Goal: Information Seeking & Learning: Learn about a topic

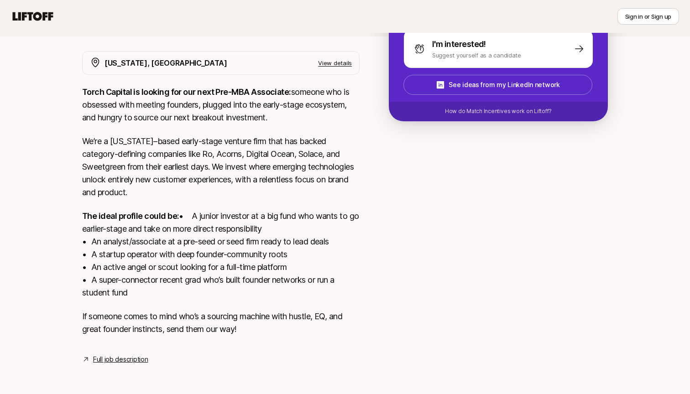
scroll to position [172, 0]
click at [305, 216] on p "The ideal profile could be: • A junior investor at a big fund who wants to go e…" at bounding box center [220, 254] width 277 height 89
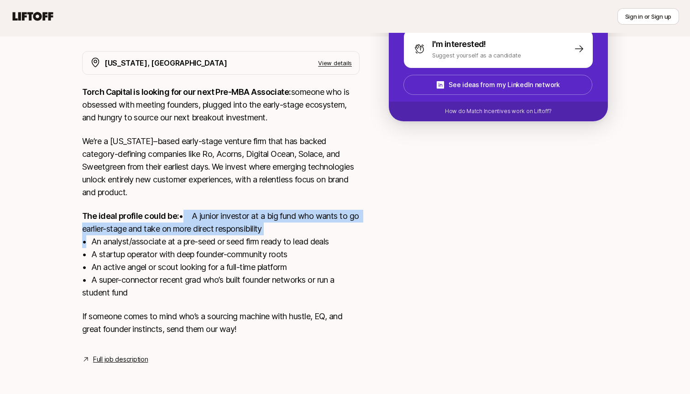
click at [305, 216] on p "The ideal profile could be: • A junior investor at a big fund who wants to go e…" at bounding box center [220, 254] width 277 height 89
click at [314, 281] on p "The ideal profile could be: • A junior investor at a big fund who wants to go e…" at bounding box center [220, 254] width 277 height 89
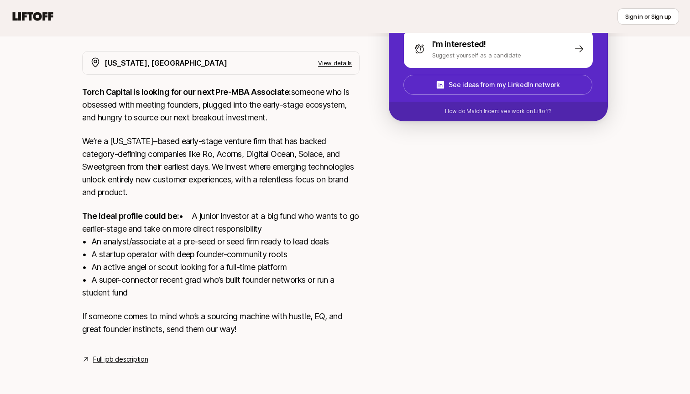
click at [314, 281] on p "The ideal profile could be: • A junior investor at a big fund who wants to go e…" at bounding box center [220, 254] width 277 height 89
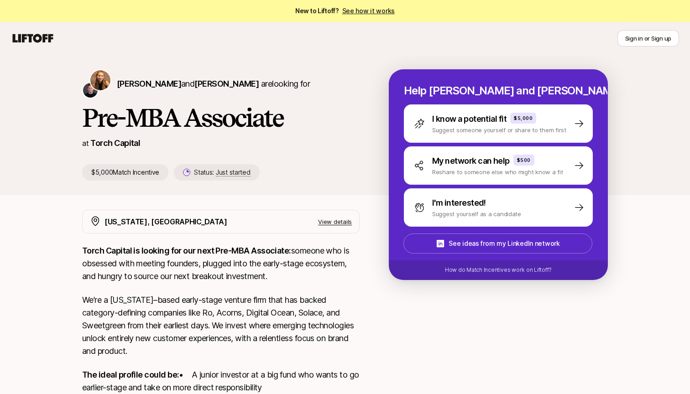
scroll to position [0, 0]
click at [125, 144] on link "Torch Capital" at bounding box center [115, 143] width 50 height 10
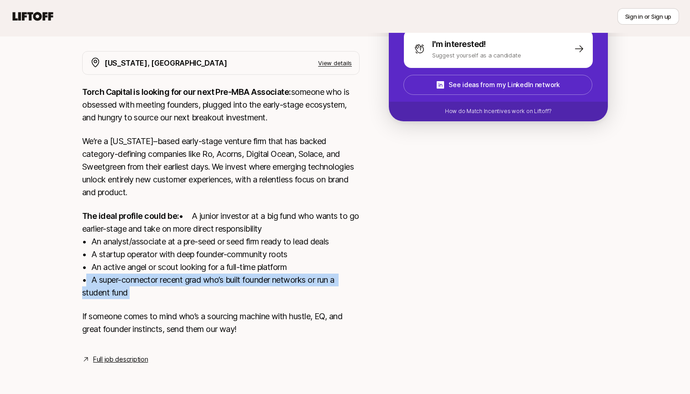
scroll to position [172, 0]
click at [109, 357] on link "Full job description" at bounding box center [120, 359] width 55 height 11
